Goal: Check status: Check status

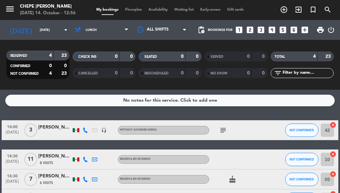
click at [124, 22] on div "All services Lunch Dinner Lunch All services Lunch Dinner" at bounding box center [101, 30] width 60 height 20
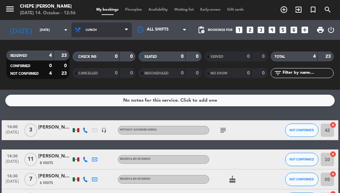
click at [120, 30] on span "Lunch" at bounding box center [101, 30] width 60 height 15
click at [77, 60] on div "menu Chepe [PERSON_NAME] [DATE] 14. October - 12:56 My bookings Floorplan Avail…" at bounding box center [170, 45] width 340 height 90
click at [120, 30] on span "Lunch" at bounding box center [101, 30] width 60 height 15
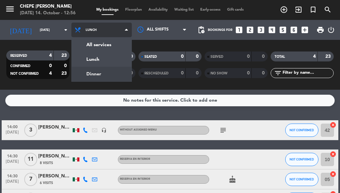
click at [74, 75] on div "menu Chepe [PERSON_NAME] [DATE] 14. October - 12:56 My bookings Floorplan Avail…" at bounding box center [170, 45] width 340 height 90
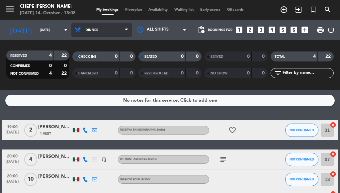
click at [86, 34] on span "Dinner" at bounding box center [101, 30] width 60 height 15
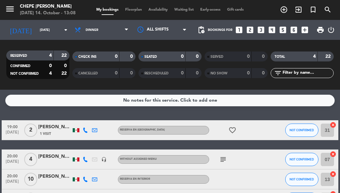
click at [48, 21] on div "[DATE] [DATE] arrow_drop_down" at bounding box center [38, 30] width 66 height 20
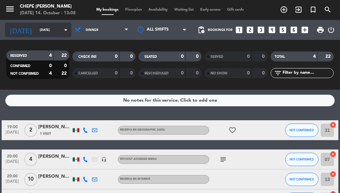
click at [53, 32] on input "[DATE]" at bounding box center [57, 30] width 43 height 10
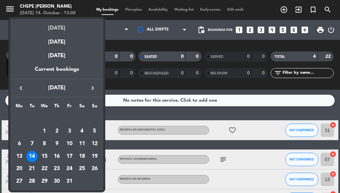
click at [59, 29] on div "[DATE]" at bounding box center [56, 26] width 93 height 14
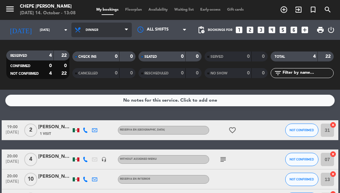
click at [93, 32] on span "Dinner" at bounding box center [92, 30] width 13 height 4
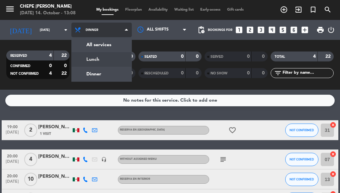
click at [92, 57] on div "menu Chepe [PERSON_NAME] [DATE] 14. October - 13:08 My bookings Floorplan Avail…" at bounding box center [170, 45] width 340 height 90
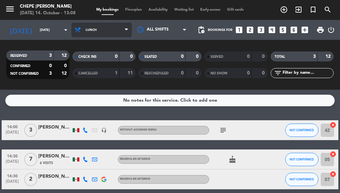
click at [97, 32] on span "Lunch" at bounding box center [101, 30] width 60 height 15
click at [97, 72] on div "menu Chepe [PERSON_NAME] [DATE] 14. October - 13:08 My bookings Floorplan Avail…" at bounding box center [170, 45] width 340 height 90
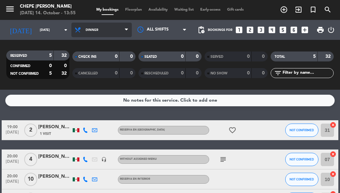
click at [107, 34] on span "Dinner" at bounding box center [101, 30] width 60 height 15
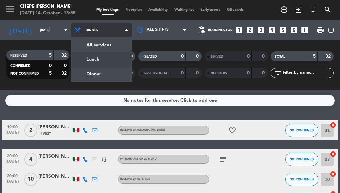
click at [113, 59] on div "menu Chepe [PERSON_NAME] [DATE] 14. October - 13:55 My bookings Floorplan Avail…" at bounding box center [170, 45] width 340 height 90
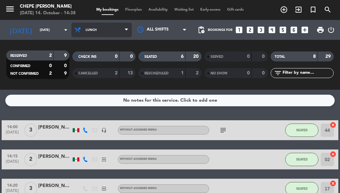
click at [120, 33] on span "Lunch" at bounding box center [101, 30] width 60 height 15
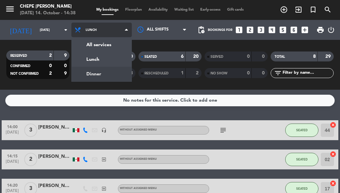
click at [79, 78] on div "menu Chepe [PERSON_NAME] [DATE] 14. October - 14:38 My bookings Floorplan Avail…" at bounding box center [170, 45] width 340 height 90
